Goal: Transaction & Acquisition: Download file/media

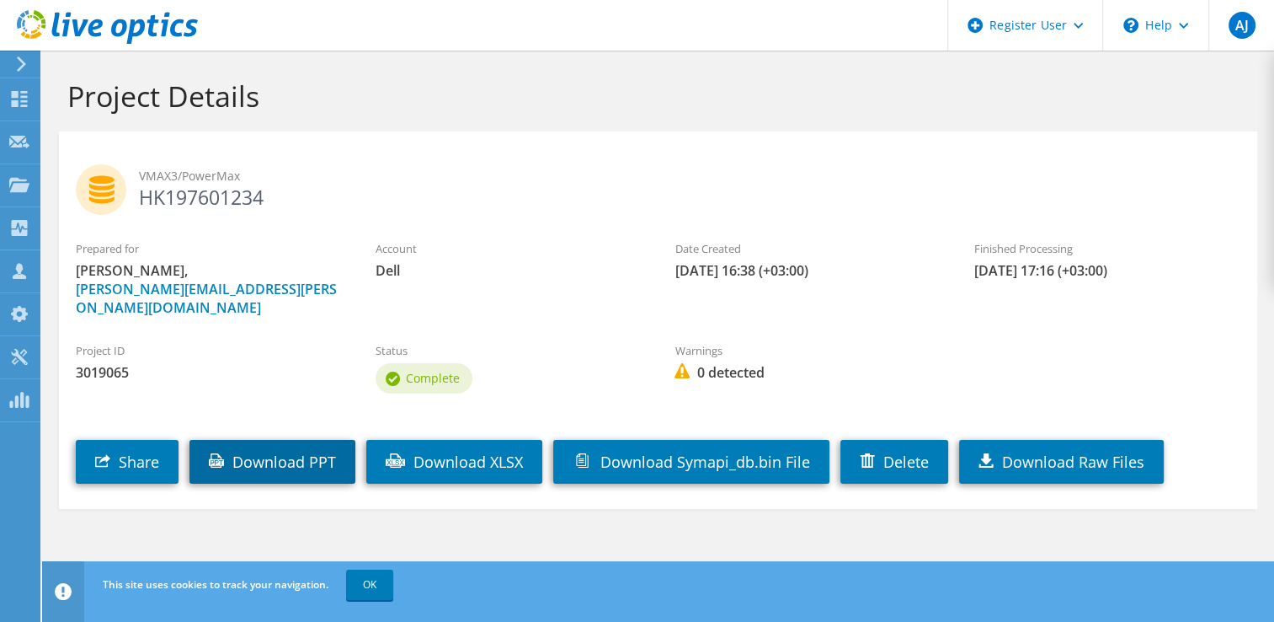
click at [287, 440] on link "Download PPT" at bounding box center [273, 462] width 166 height 44
click at [243, 440] on link "Download PPT" at bounding box center [273, 462] width 166 height 44
click at [272, 445] on link "Download PPT" at bounding box center [273, 462] width 166 height 44
